Goal: Use online tool/utility: Utilize a website feature to perform a specific function

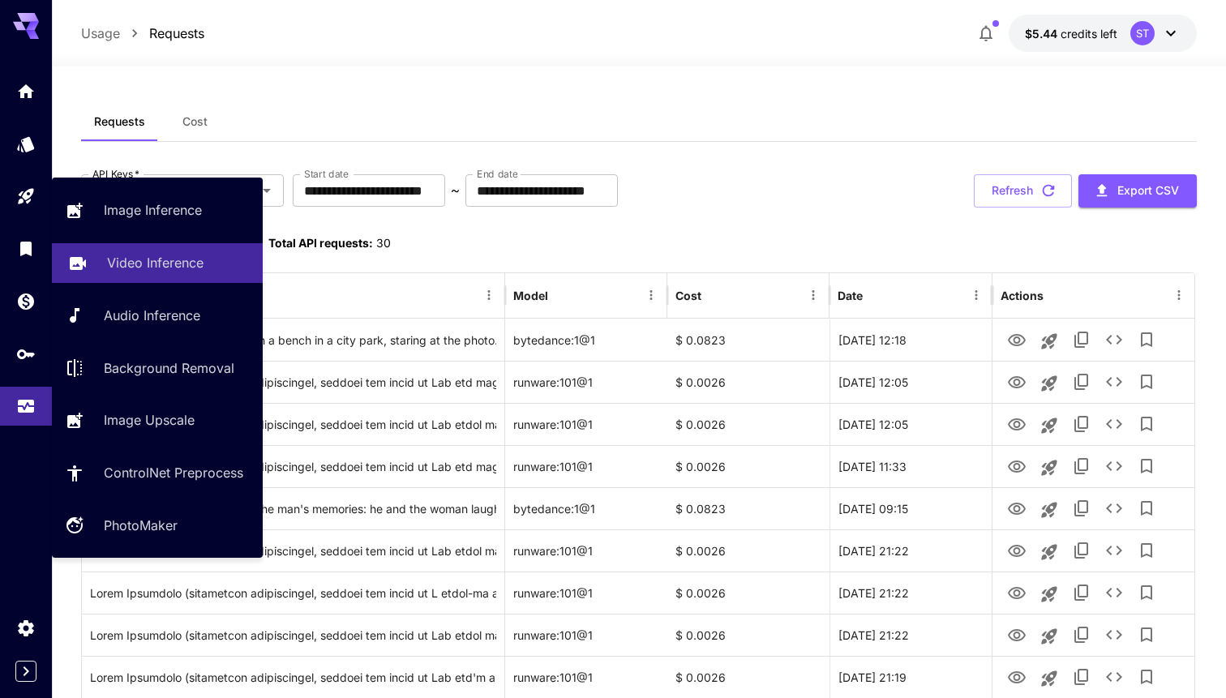
click at [125, 272] on p "Video Inference" at bounding box center [155, 262] width 96 height 19
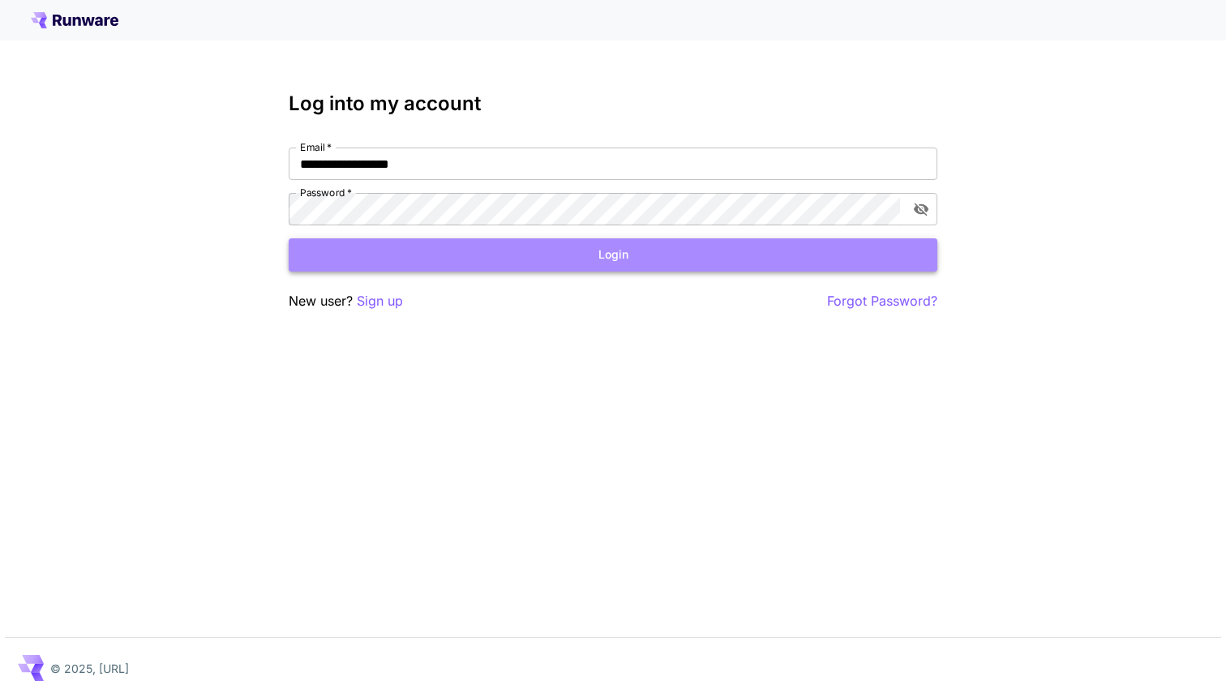
click at [531, 259] on button "Login" at bounding box center [613, 254] width 649 height 33
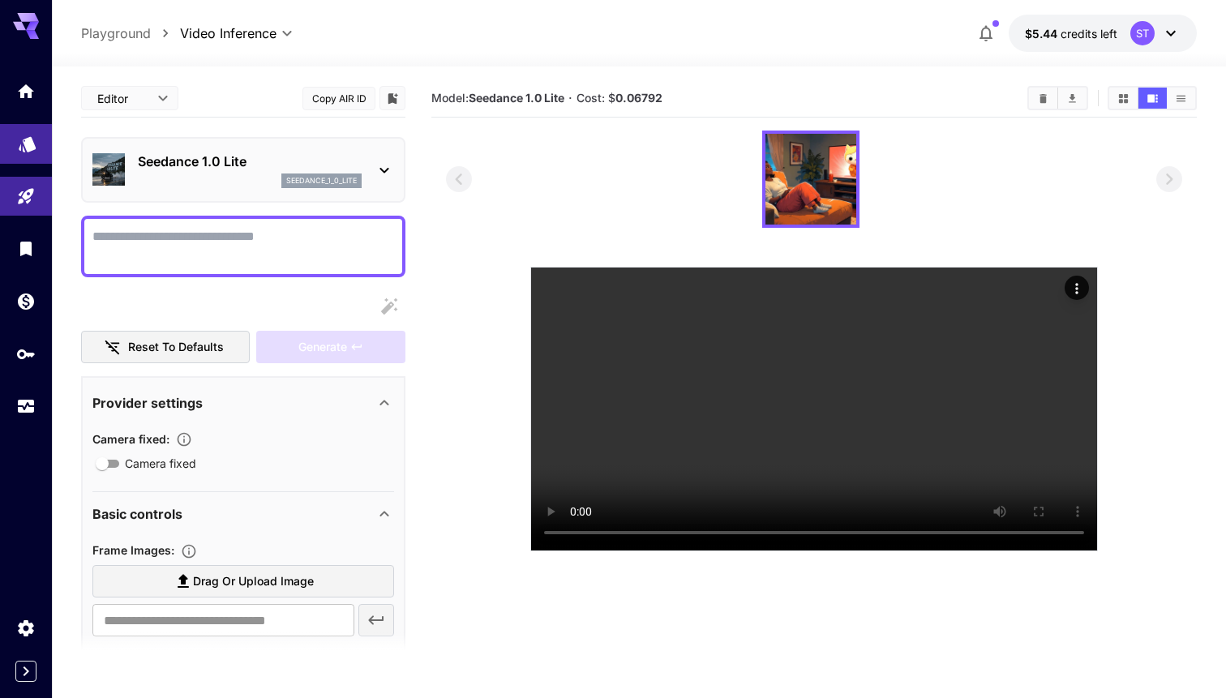
click at [37, 148] on link at bounding box center [26, 144] width 52 height 40
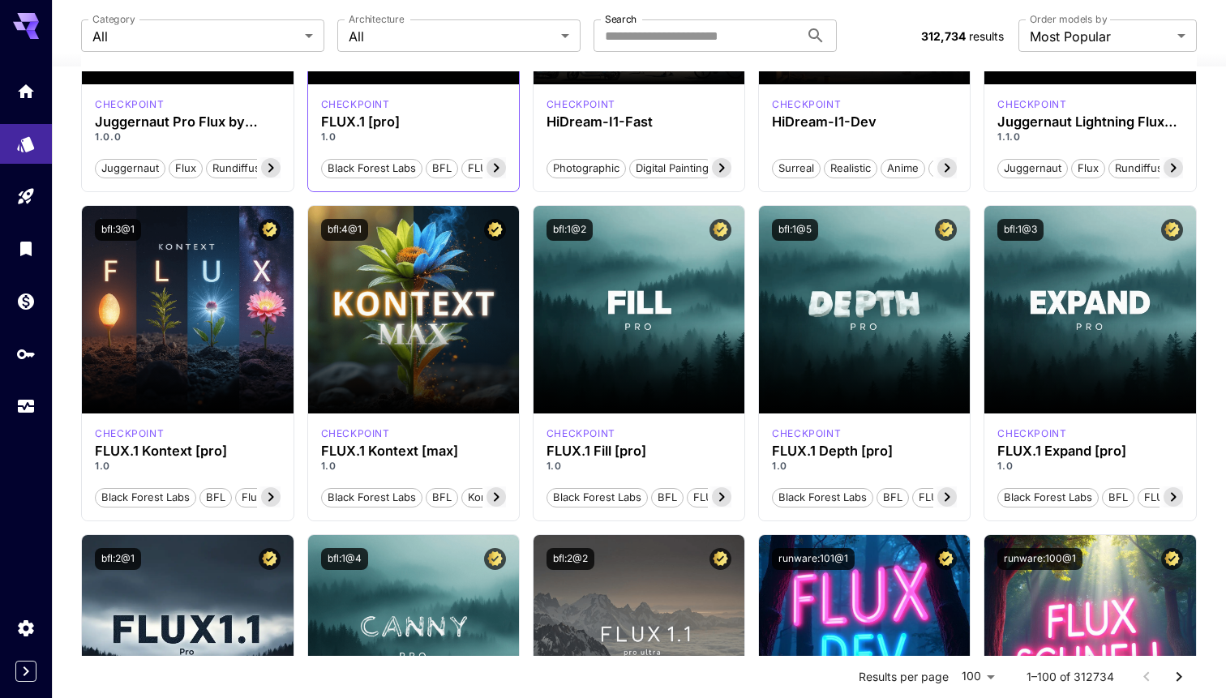
scroll to position [389, 0]
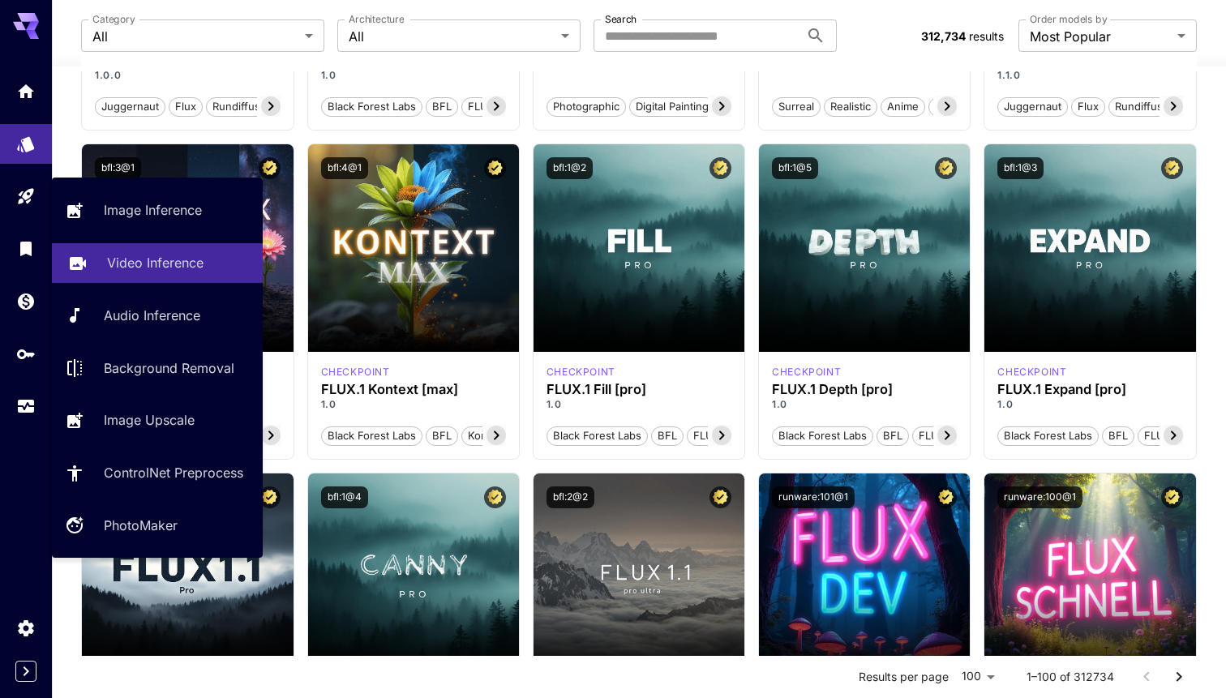
click at [126, 259] on p "Video Inference" at bounding box center [155, 262] width 96 height 19
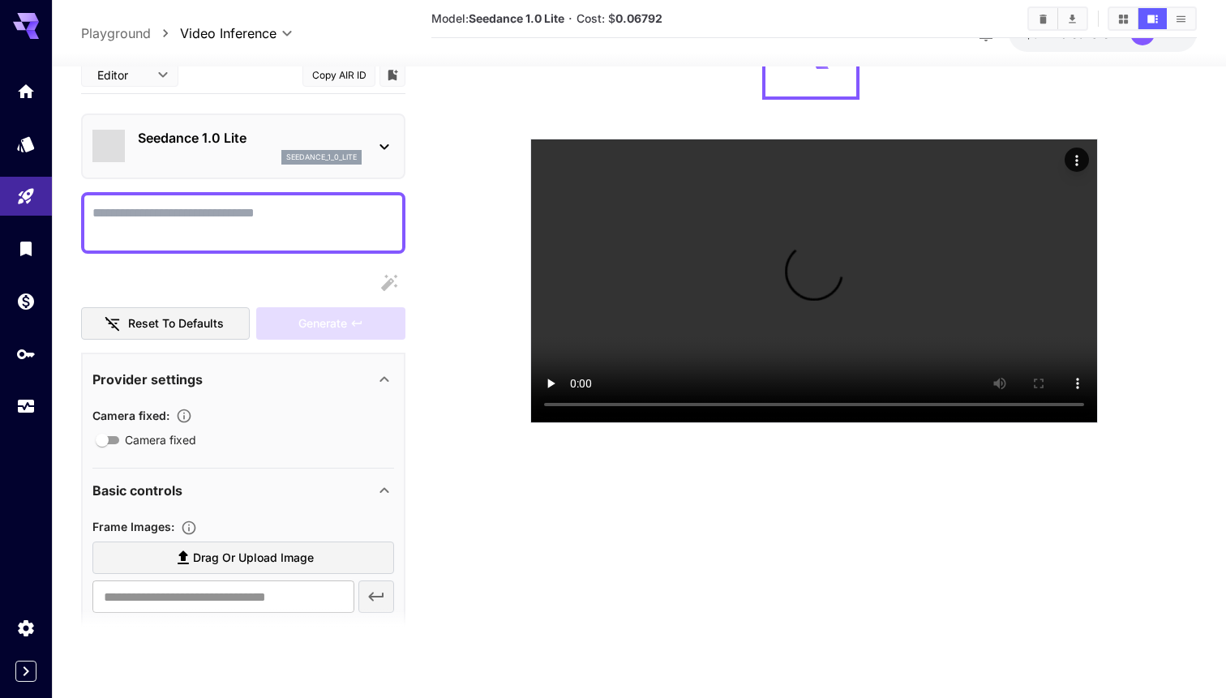
scroll to position [128, 0]
click at [177, 161] on div "seedance_1_0_lite" at bounding box center [250, 157] width 224 height 15
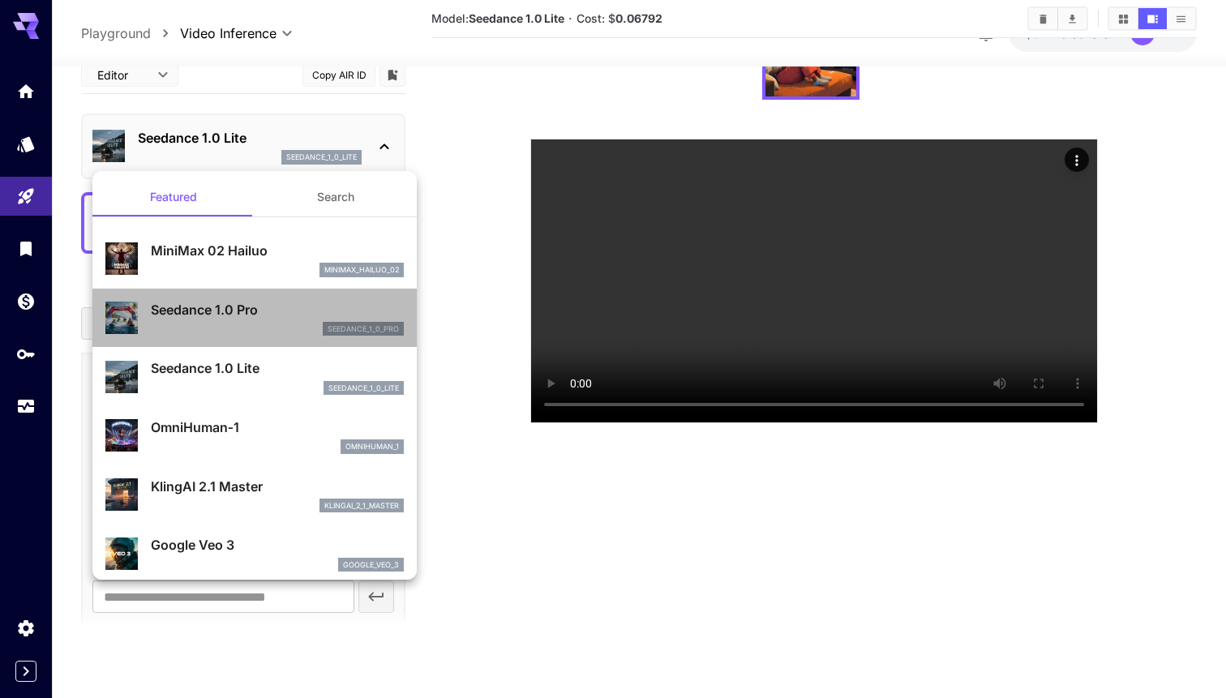
click at [248, 319] on p "Seedance 1.0 Pro" at bounding box center [277, 309] width 253 height 19
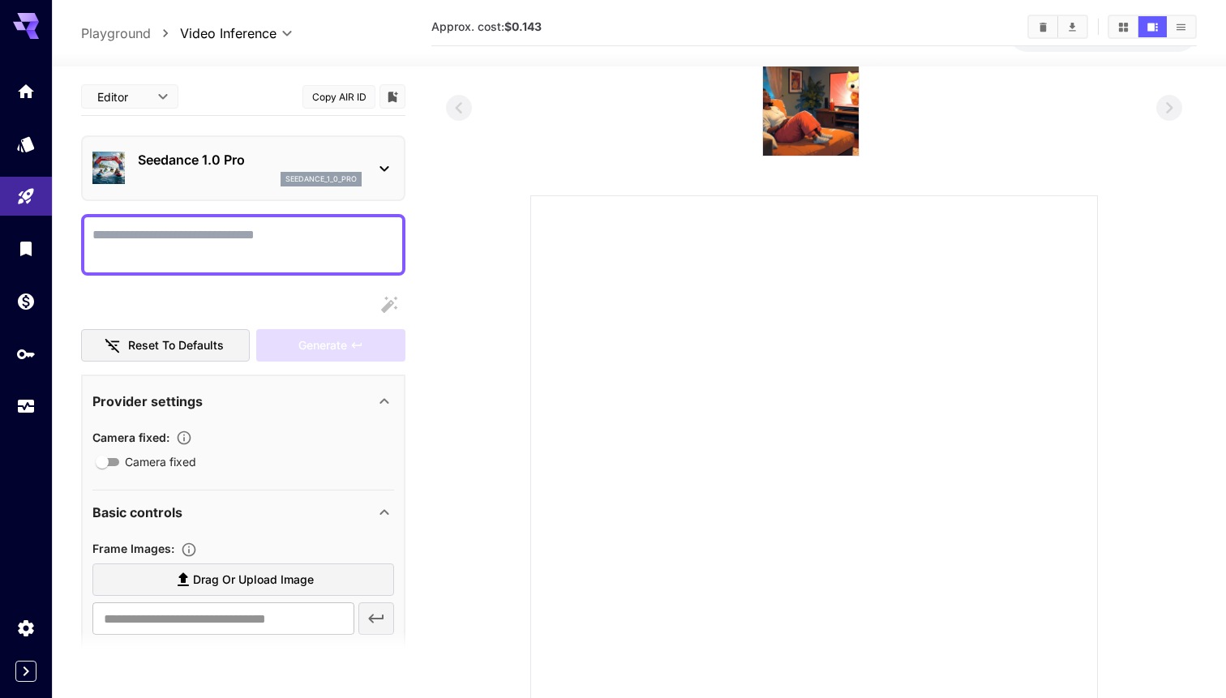
scroll to position [0, 0]
